Goal: Transaction & Acquisition: Purchase product/service

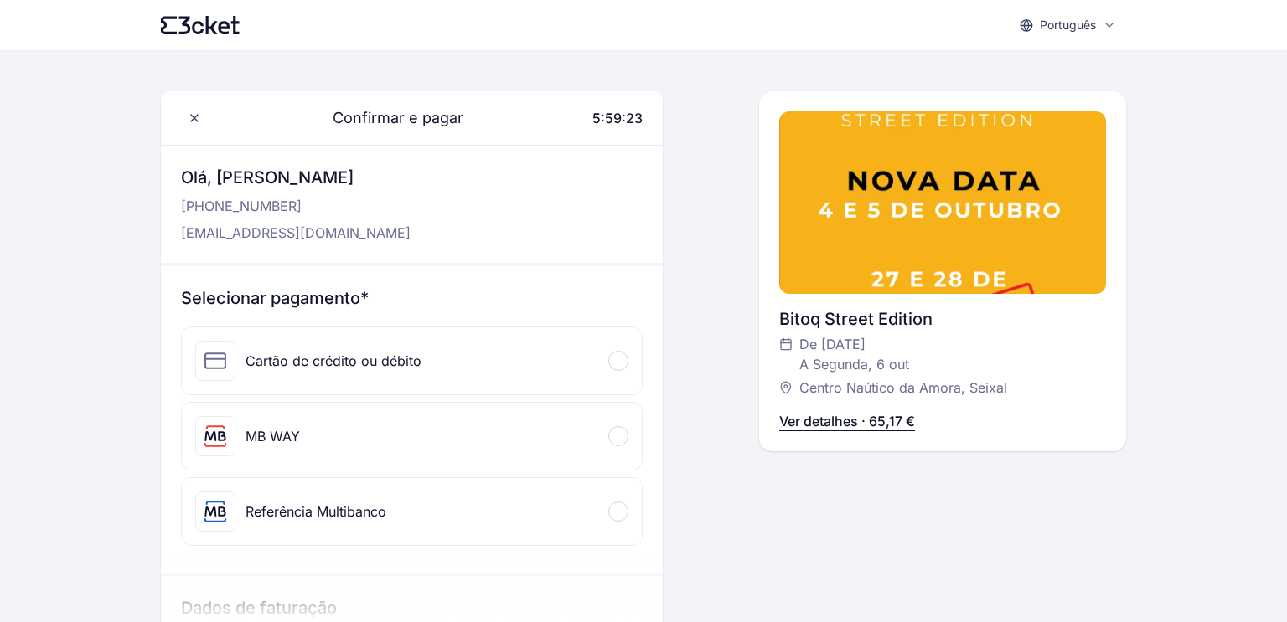
click at [290, 443] on div "MB WAY" at bounding box center [272, 436] width 54 height 20
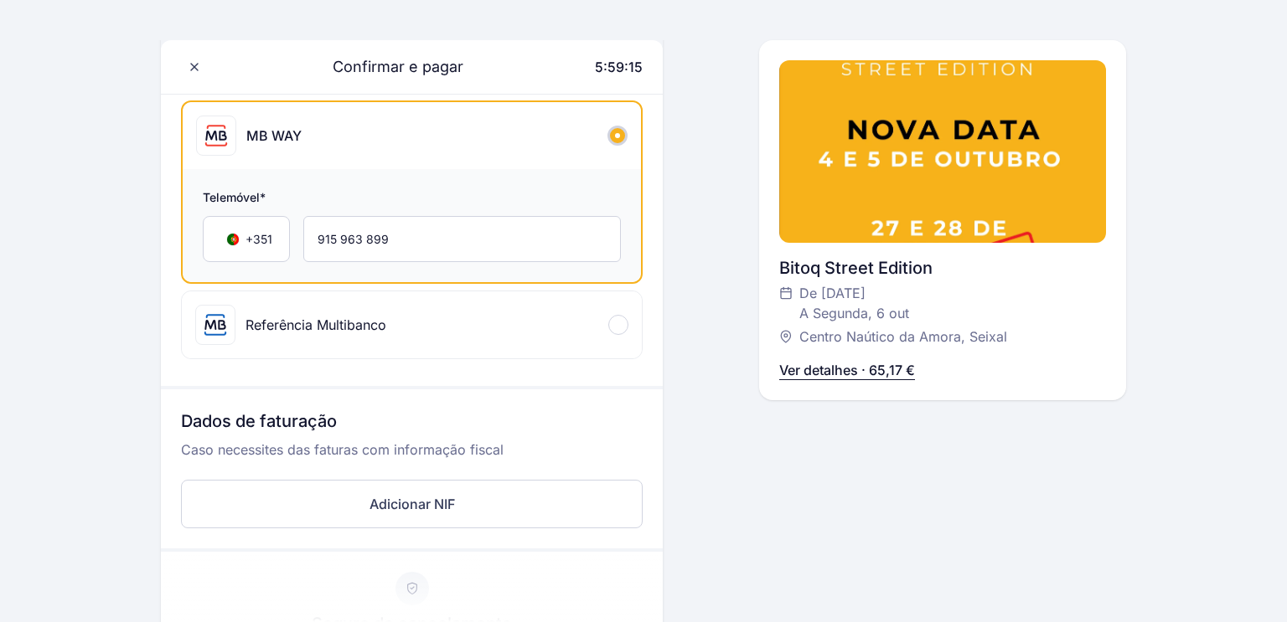
scroll to position [303, 0]
click at [317, 334] on div "Referência Multibanco" at bounding box center [290, 323] width 191 height 40
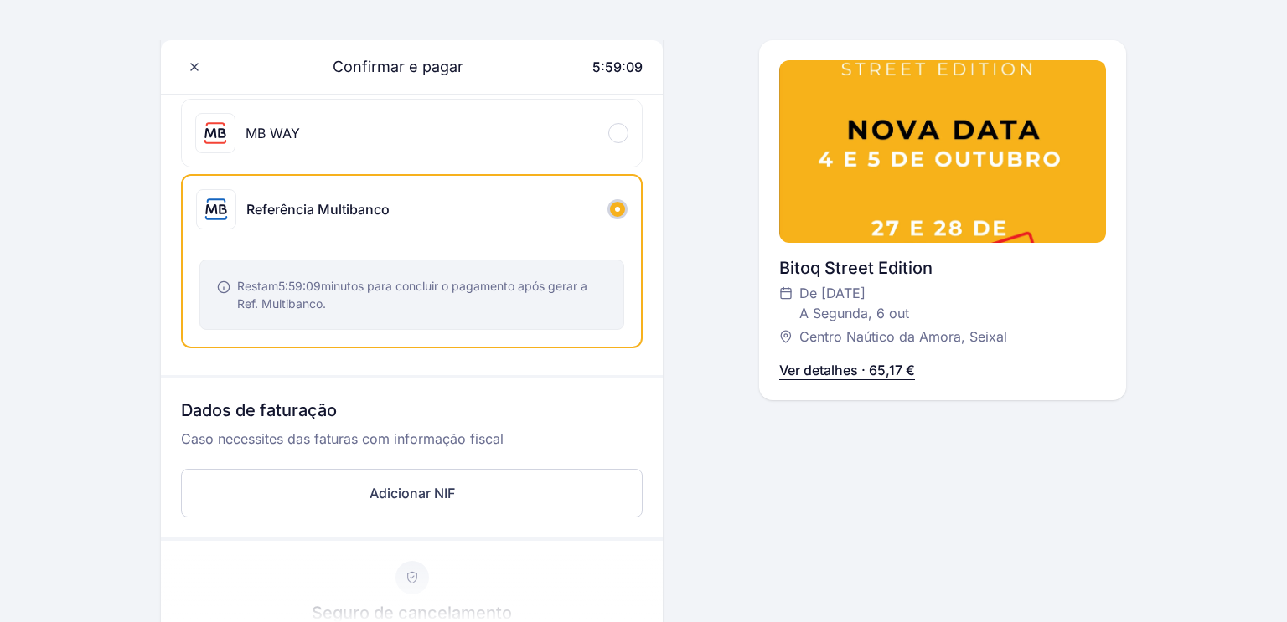
click at [364, 290] on span "Restam 5:59:09 minutos para concluir o pagamento após gerar a Ref. Multibanco." at bounding box center [412, 295] width 350 height 32
click at [264, 209] on div "Referência Multibanco" at bounding box center [317, 209] width 143 height 20
click at [619, 203] on div at bounding box center [617, 209] width 20 height 20
click at [364, 285] on span "Restam 5:58:57 minutos para concluir o pagamento após gerar a Ref. Multibanco." at bounding box center [411, 295] width 348 height 32
click at [325, 334] on div "Restam 5:58:56 minutos para concluir o pagamento após gerar a Ref. Multibanco." at bounding box center [412, 295] width 458 height 104
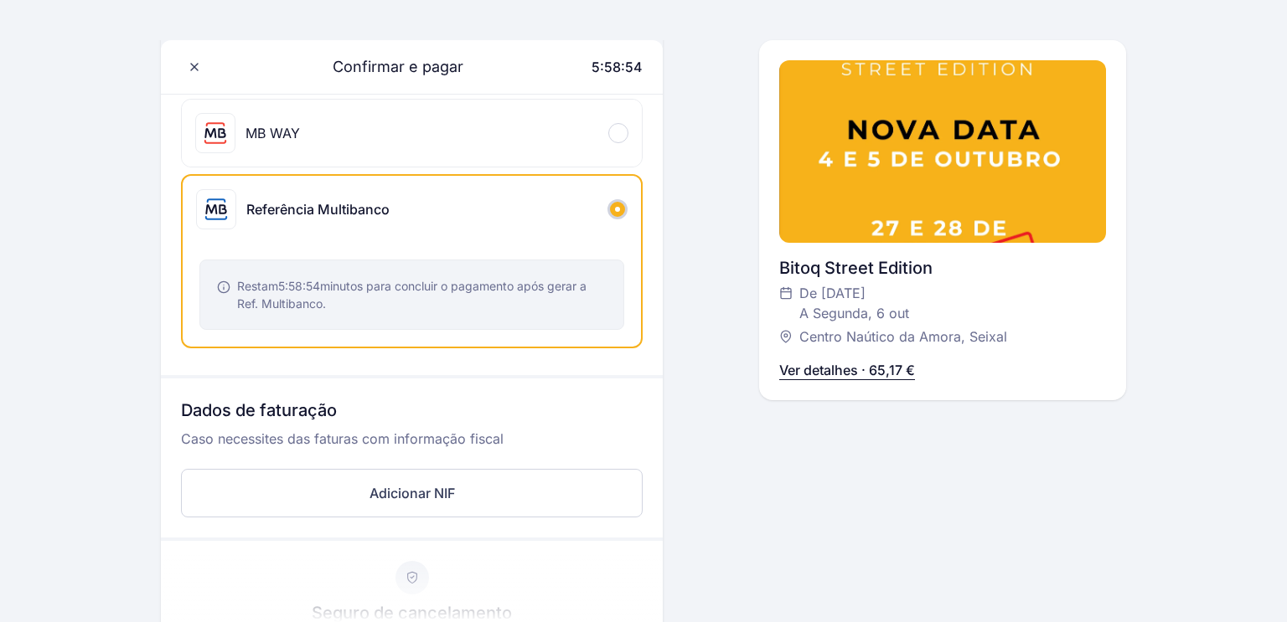
click at [307, 142] on div "MB WAY" at bounding box center [412, 133] width 460 height 67
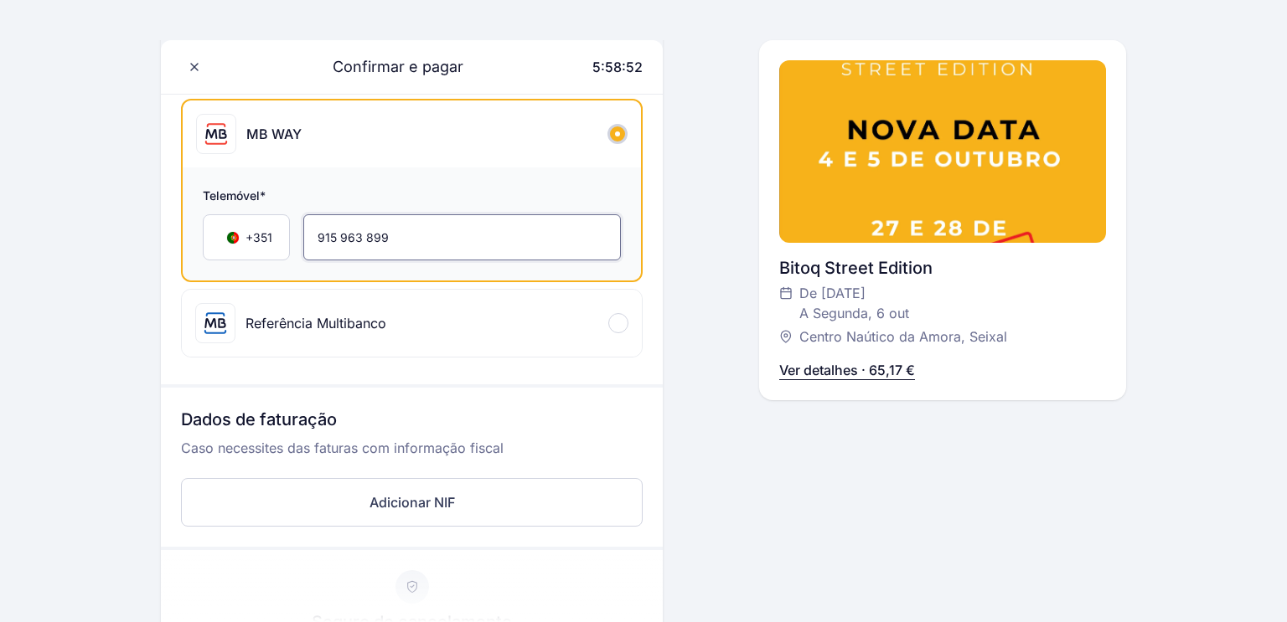
click at [391, 238] on input "915 963 899" at bounding box center [461, 237] width 317 height 46
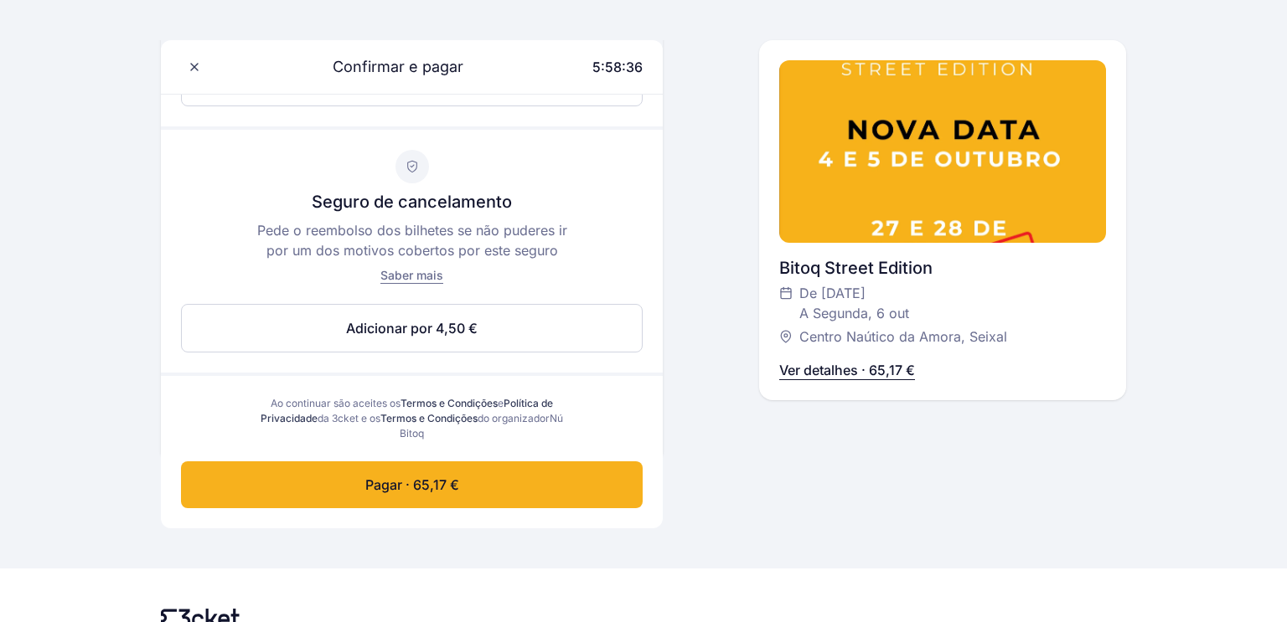
scroll to position [709, 0]
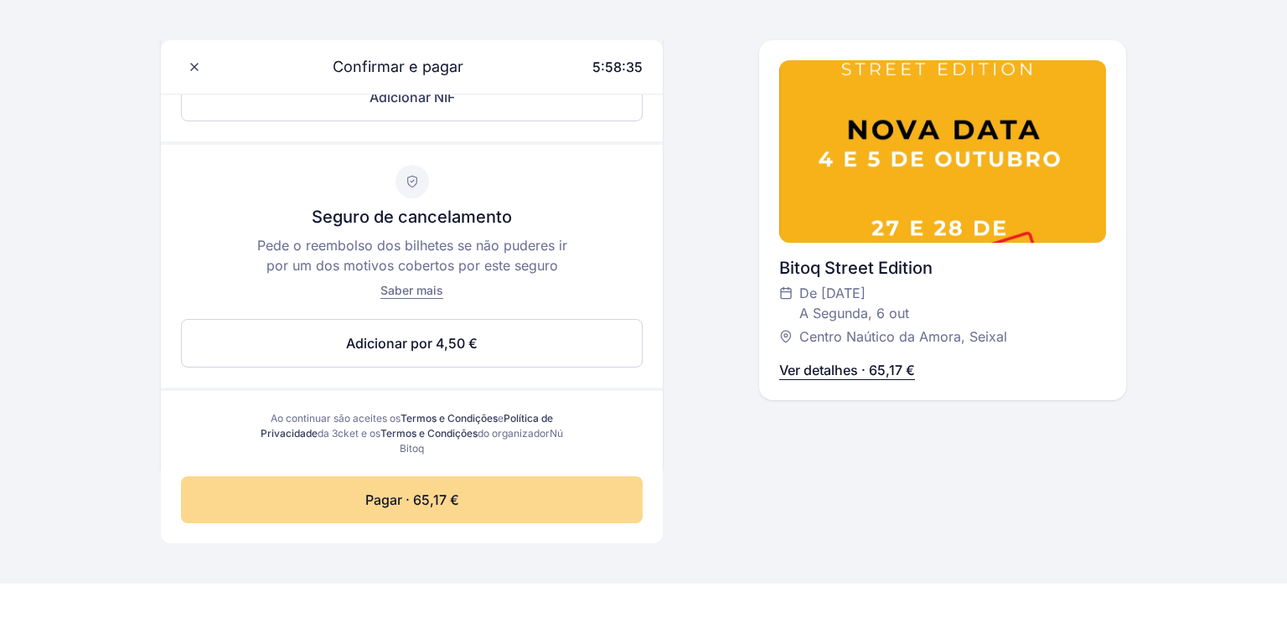
click at [451, 494] on span "Pagar · 65,17 €" at bounding box center [412, 500] width 94 height 20
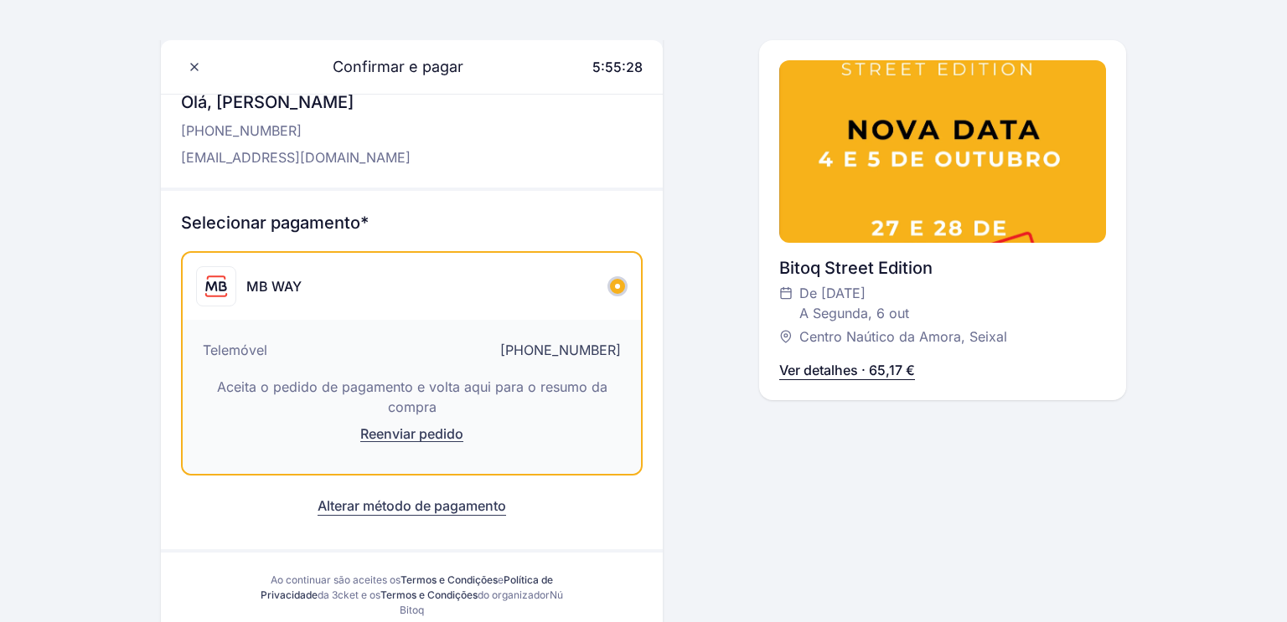
scroll to position [0, 0]
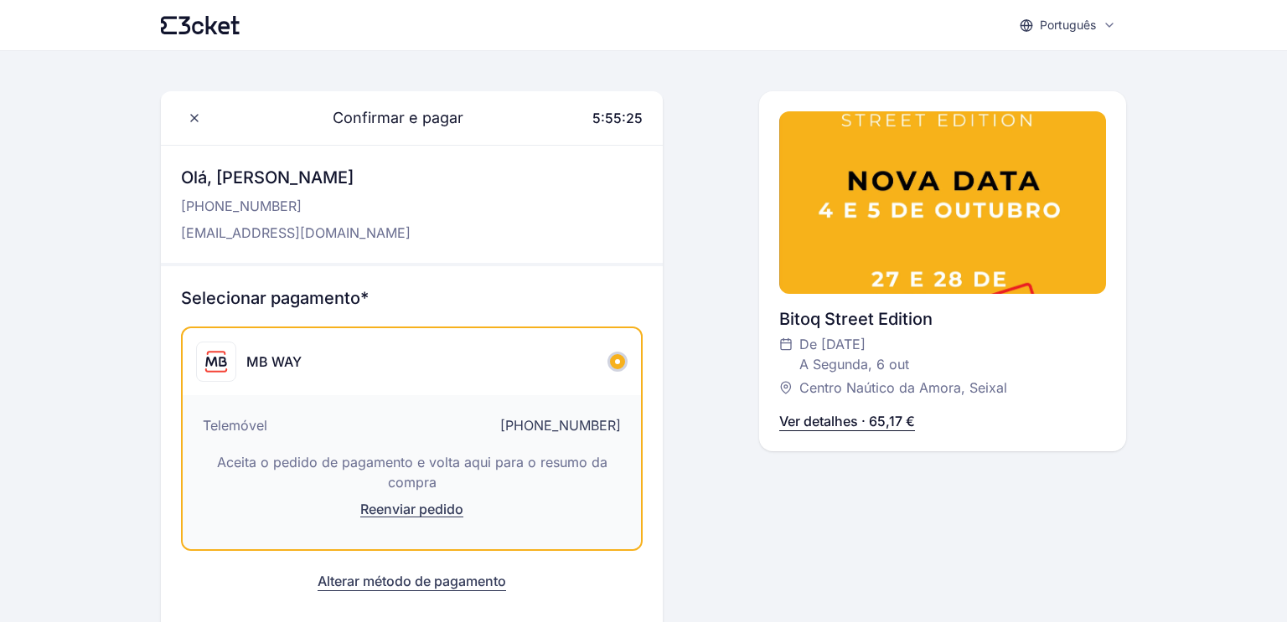
click at [815, 428] on p "Ver detalhes · 65,17 €" at bounding box center [847, 421] width 136 height 20
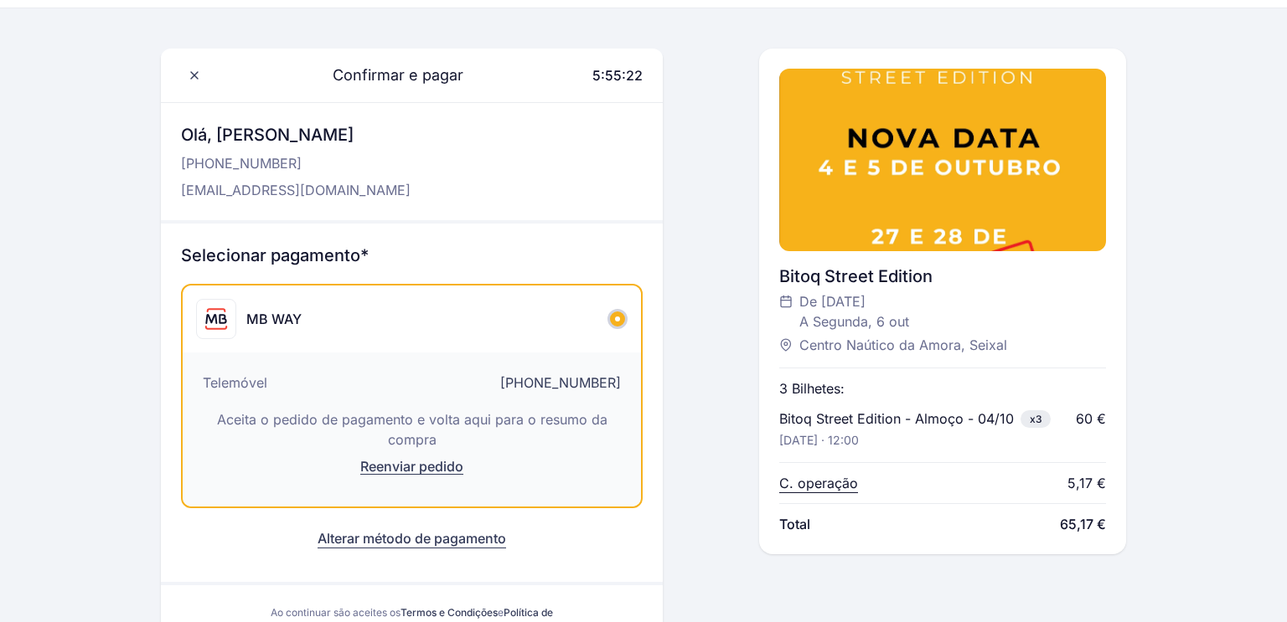
scroll to position [47, 0]
